Goal: Task Accomplishment & Management: Manage account settings

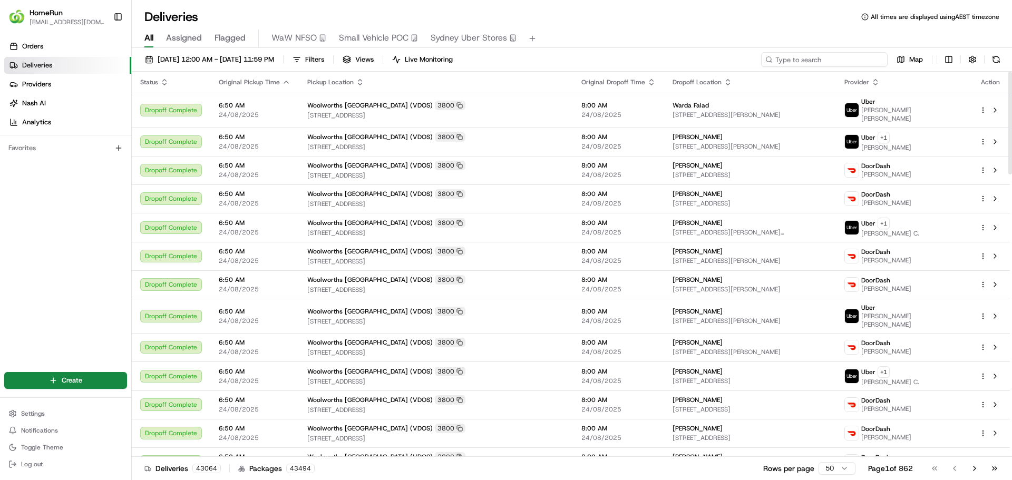
click at [843, 57] on input at bounding box center [824, 59] width 127 height 15
paste input "265930274"
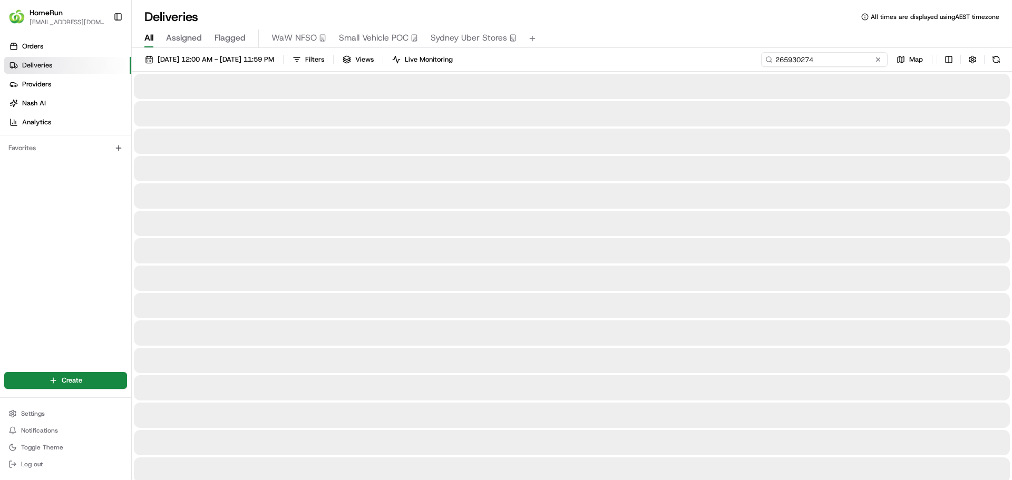
type input "265930274"
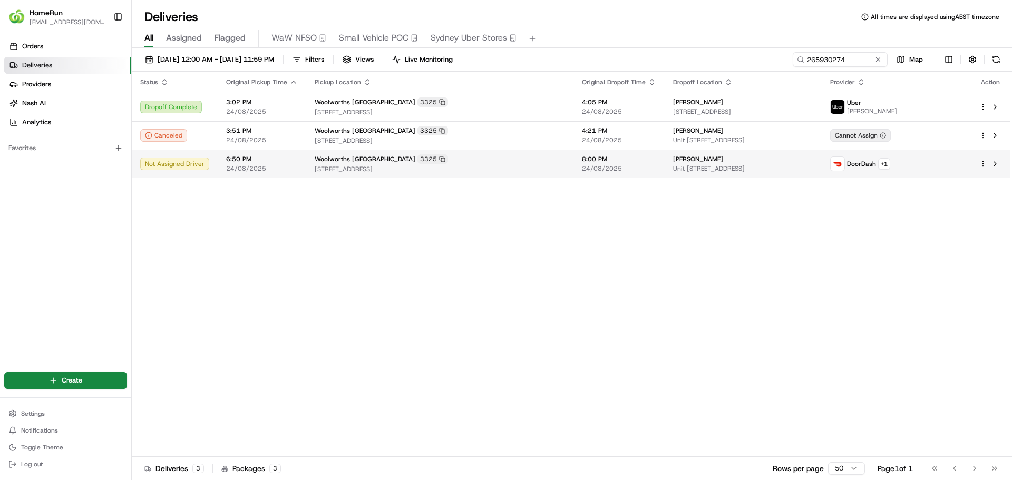
click at [777, 167] on span "Unit [STREET_ADDRESS]" at bounding box center [743, 168] width 141 height 8
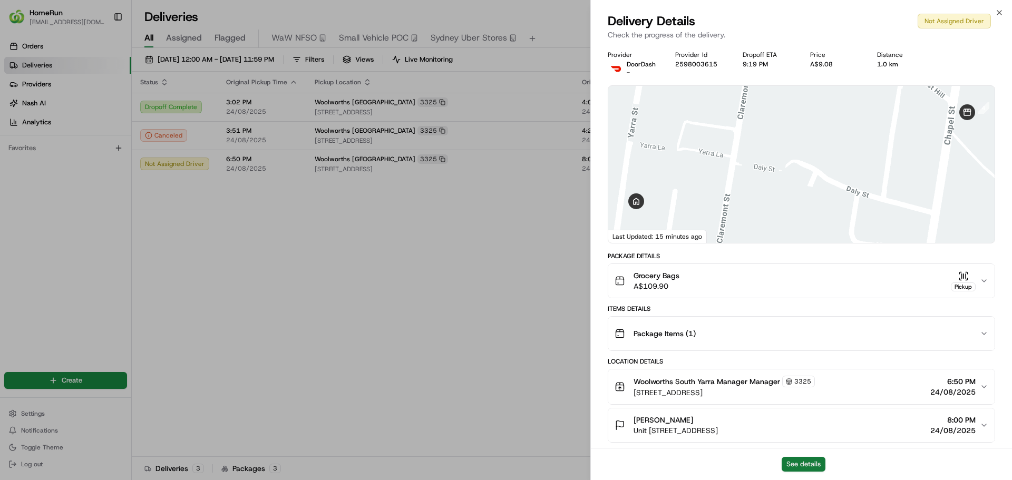
click at [805, 468] on button "See details" at bounding box center [804, 464] width 44 height 15
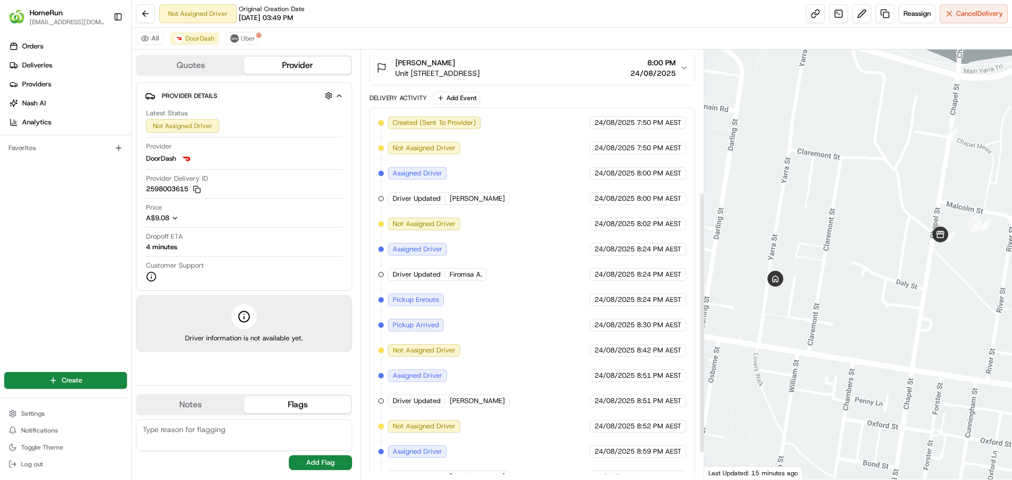
scroll to position [276, 0]
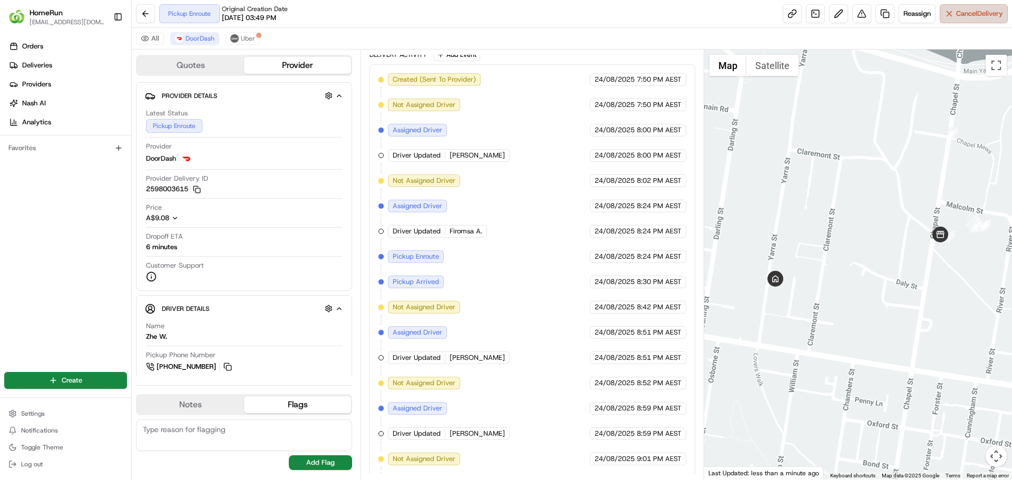
click at [950, 12] on button "Cancel Delivery" at bounding box center [974, 13] width 68 height 19
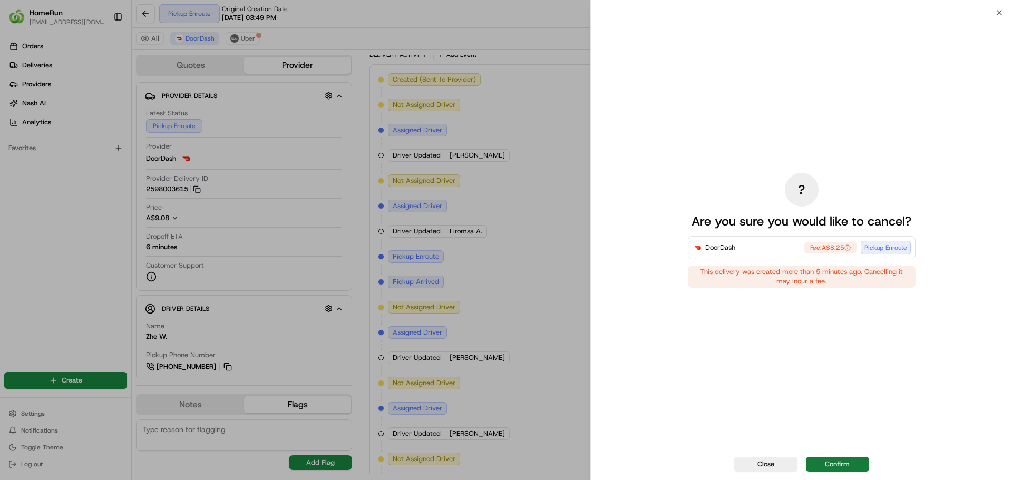
click at [842, 468] on button "Confirm" at bounding box center [837, 464] width 63 height 15
